Goal: Transaction & Acquisition: Purchase product/service

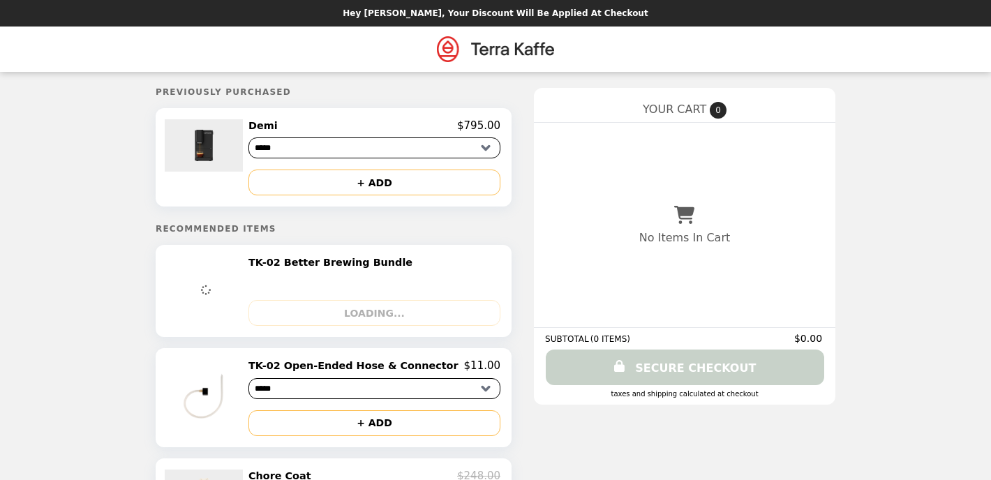
select select "*****"
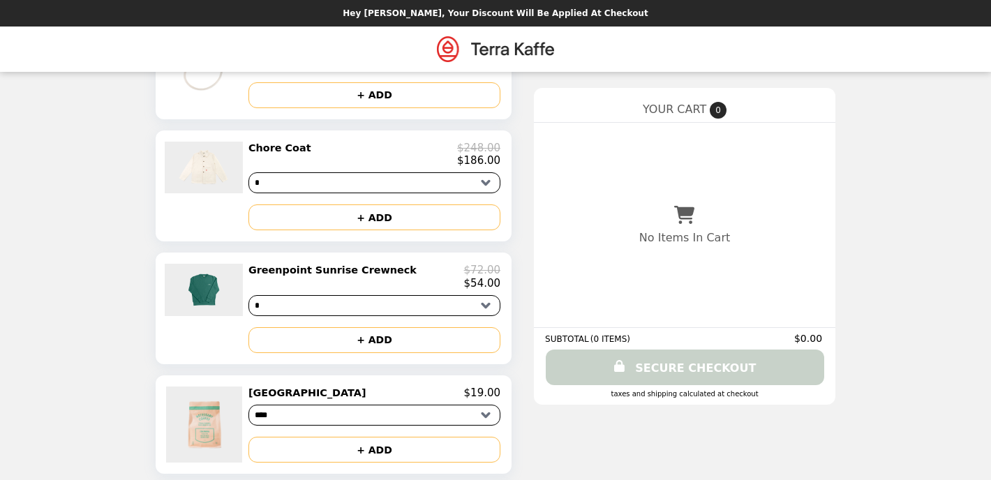
scroll to position [230, 0]
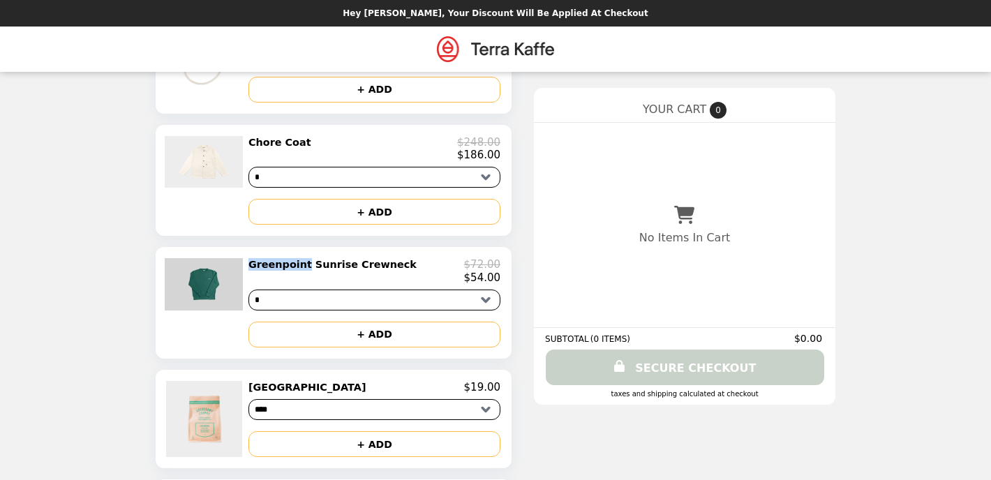
click at [230, 282] on img at bounding box center [206, 284] width 82 height 52
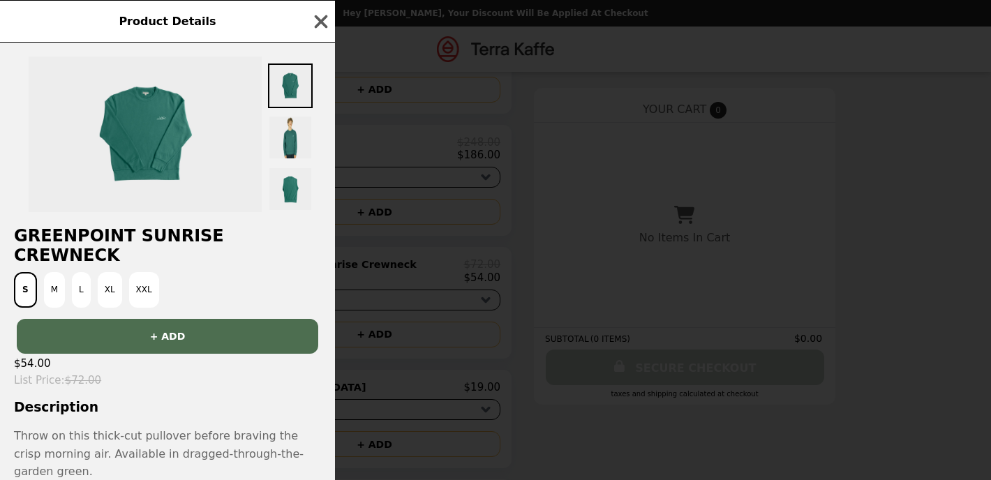
scroll to position [0, 0]
click at [54, 274] on button "M" at bounding box center [54, 290] width 21 height 36
click at [76, 272] on button "L" at bounding box center [82, 290] width 19 height 36
click at [297, 140] on img at bounding box center [290, 137] width 45 height 45
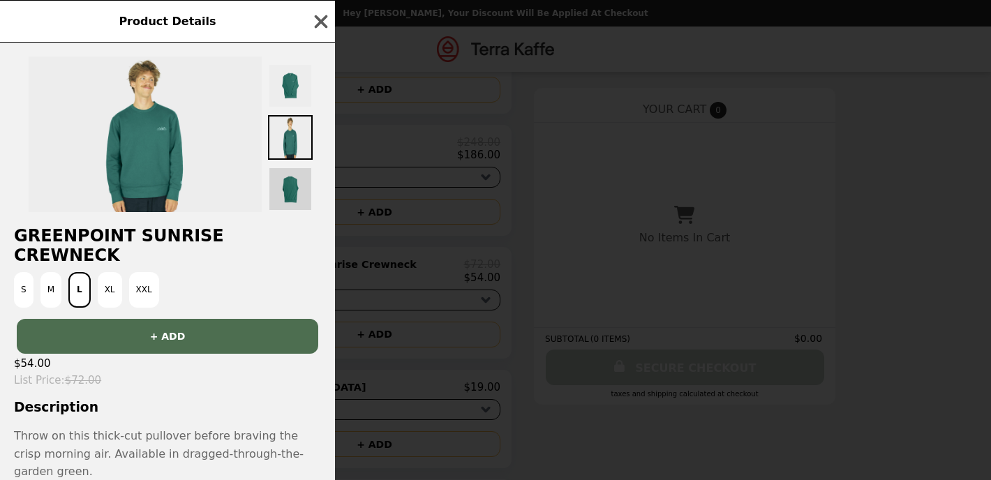
click at [290, 200] on img at bounding box center [290, 189] width 45 height 45
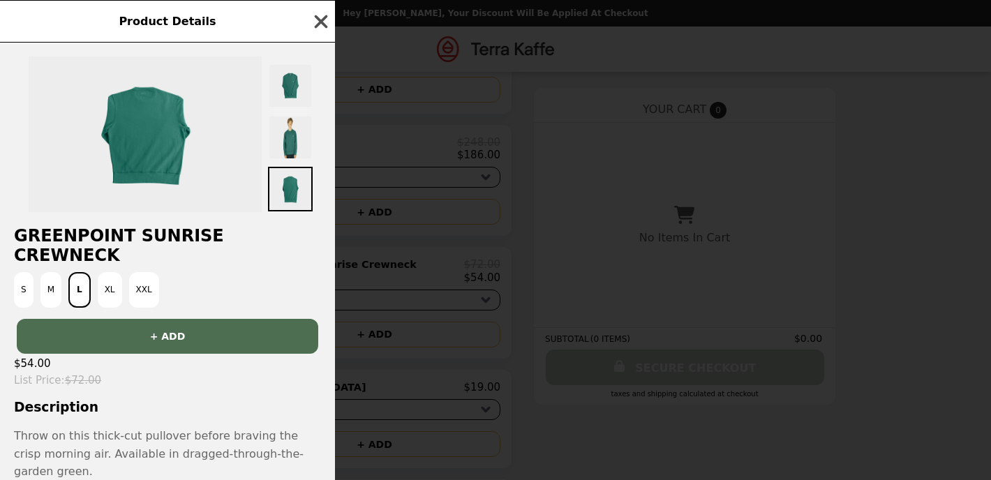
click at [318, 20] on icon "button" at bounding box center [321, 21] width 21 height 21
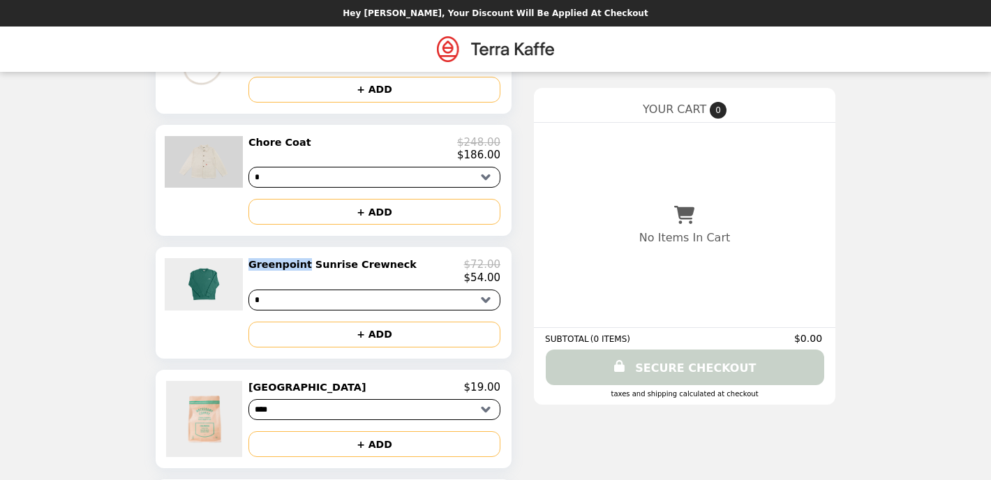
click at [211, 174] on img at bounding box center [206, 162] width 82 height 52
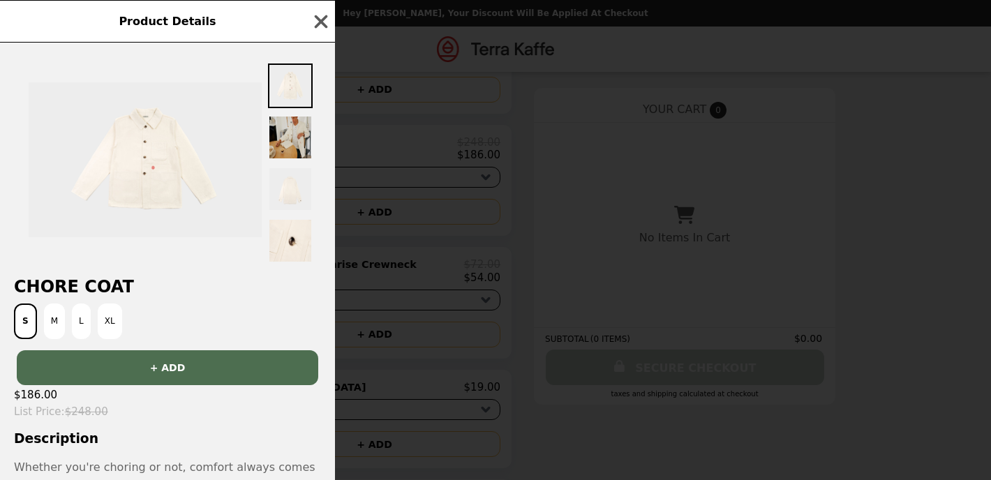
click at [288, 139] on img at bounding box center [290, 137] width 45 height 45
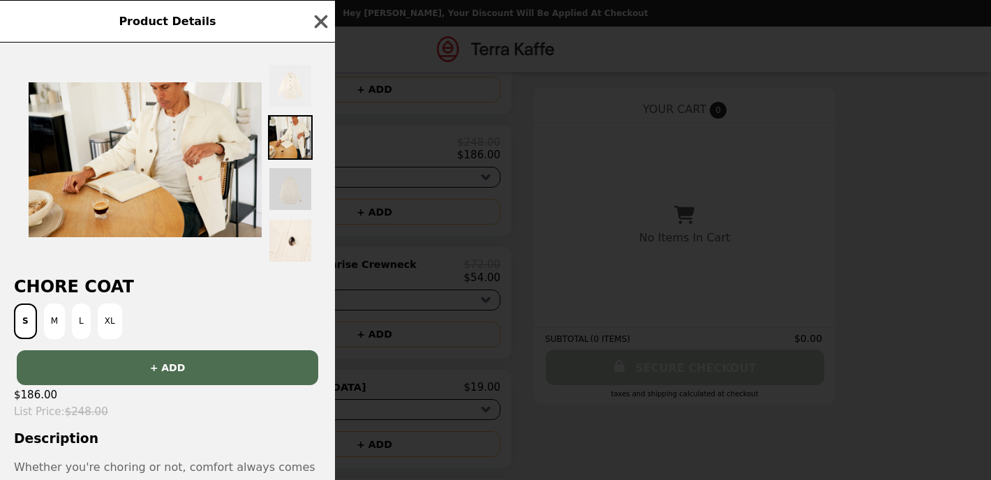
click at [293, 187] on img at bounding box center [290, 189] width 45 height 45
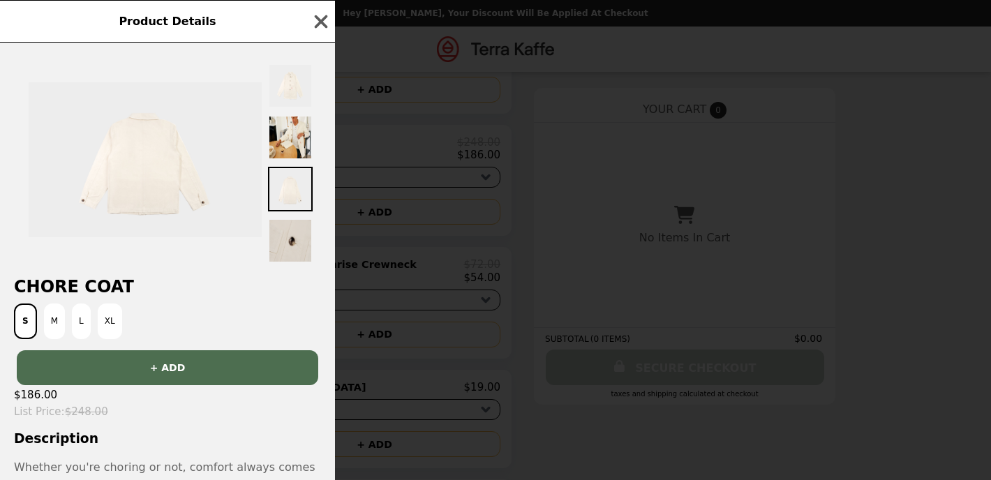
click at [293, 253] on img at bounding box center [290, 240] width 45 height 45
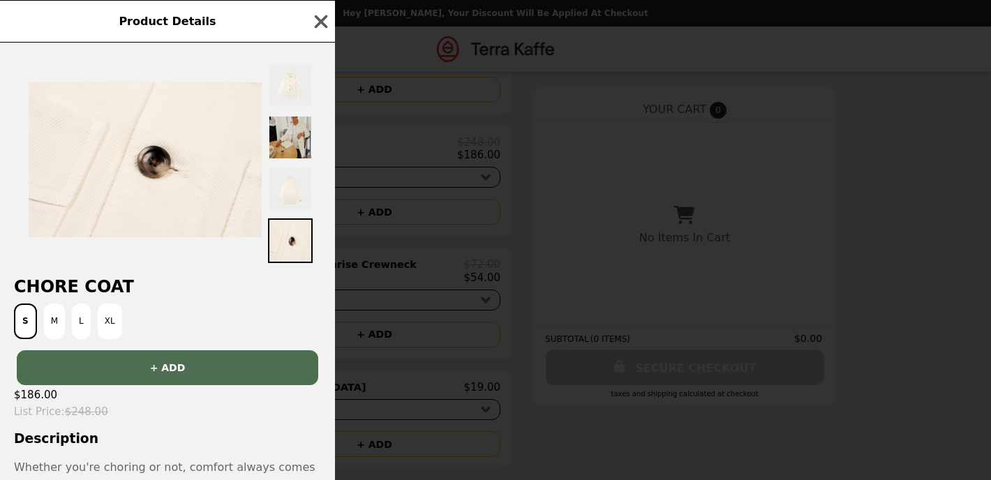
click at [288, 144] on img at bounding box center [290, 137] width 45 height 45
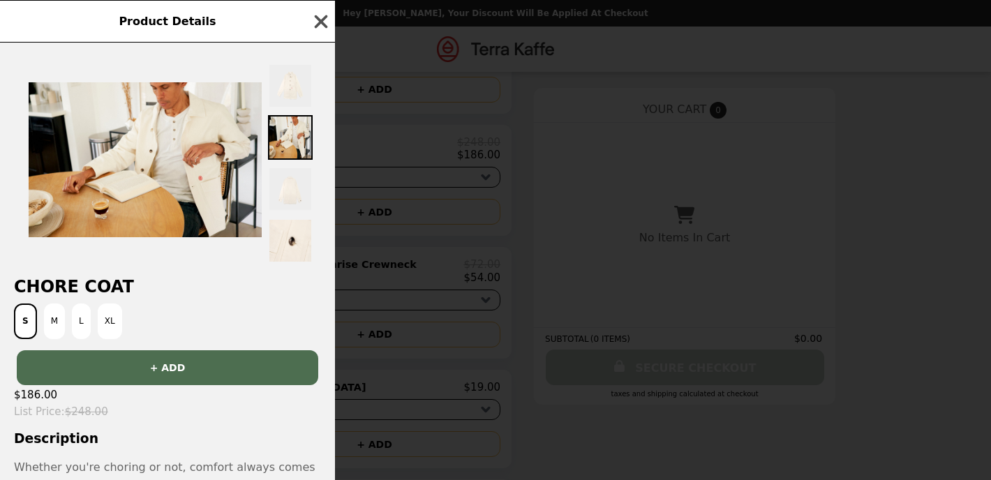
click at [314, 16] on icon "button" at bounding box center [321, 21] width 21 height 21
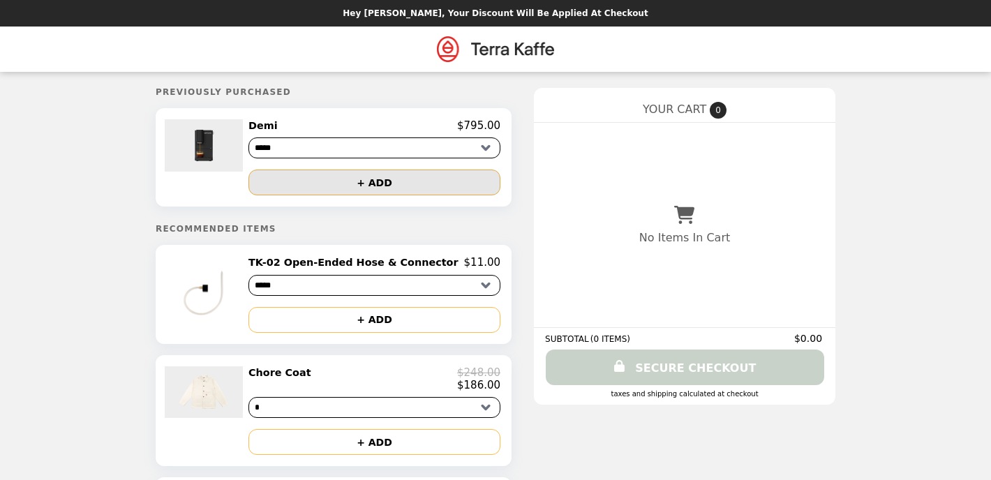
click at [423, 182] on button "+ ADD" at bounding box center [374, 183] width 252 height 26
